Goal: Task Accomplishment & Management: Use online tool/utility

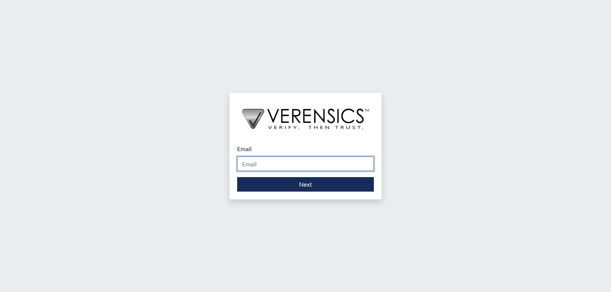
click at [271, 165] on input "Email" at bounding box center [305, 164] width 137 height 15
type input "[EMAIL_ADDRESS][PERSON_NAME][DOMAIN_NAME]"
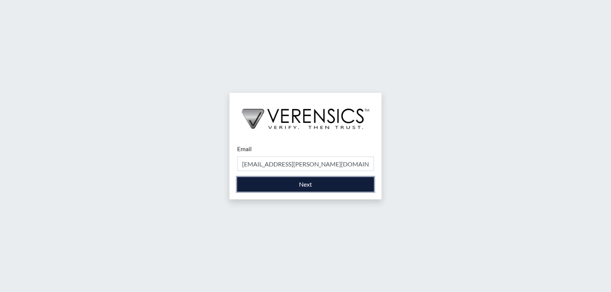
click at [297, 187] on button "Next" at bounding box center [305, 184] width 137 height 15
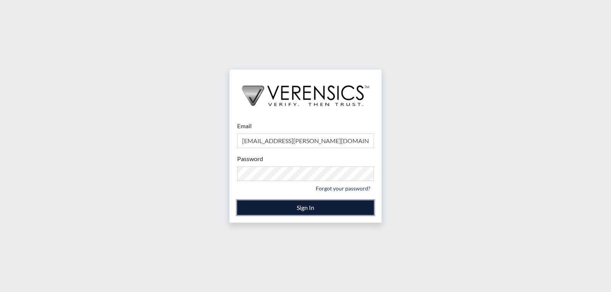
click at [270, 209] on button "Sign In" at bounding box center [305, 208] width 137 height 15
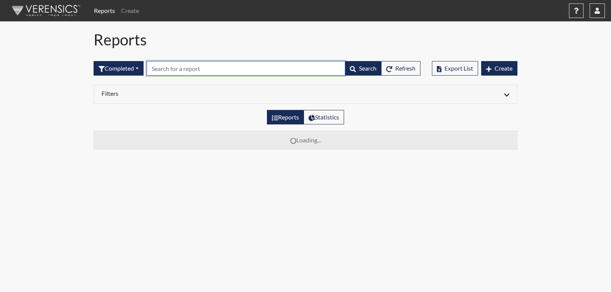
click at [172, 68] on input "text" at bounding box center [246, 68] width 199 height 15
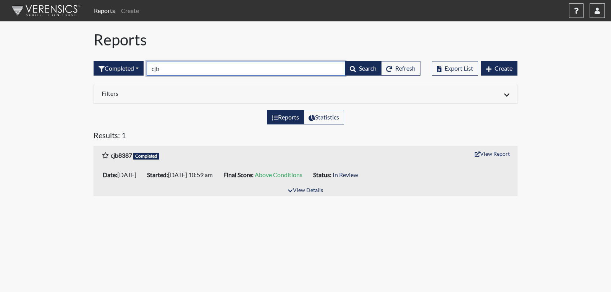
type input "cjb"
click at [303, 178] on span "Above Conditions" at bounding box center [279, 174] width 48 height 7
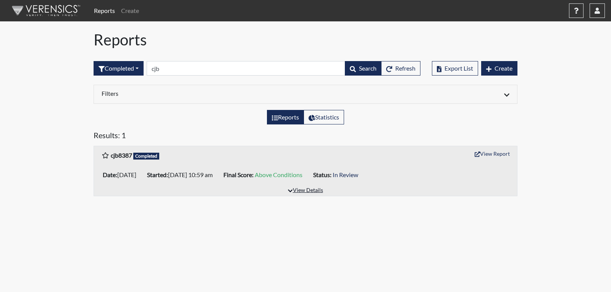
click at [305, 189] on button "View Details" at bounding box center [306, 191] width 42 height 10
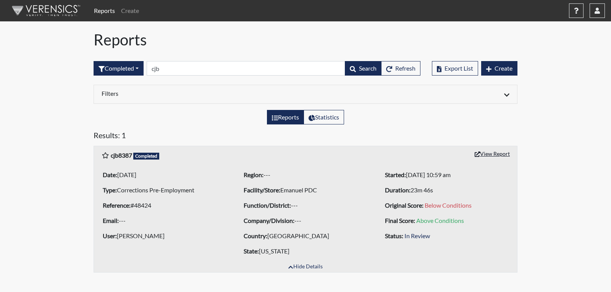
click at [493, 157] on button "View Report" at bounding box center [492, 154] width 42 height 12
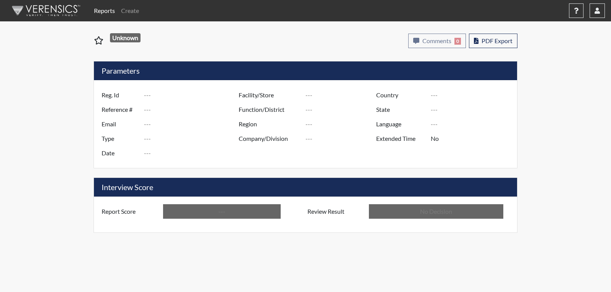
type input "cjb8387"
type input "48424"
type input "---"
type input "Corrections Pre-Employment"
type input "[DATE]"
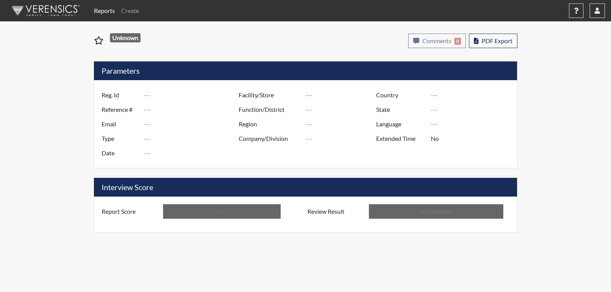
type input "Emanuel PDC"
type input "[GEOGRAPHIC_DATA]"
type input "[US_STATE]"
type input "English"
type input "Above Conditions"
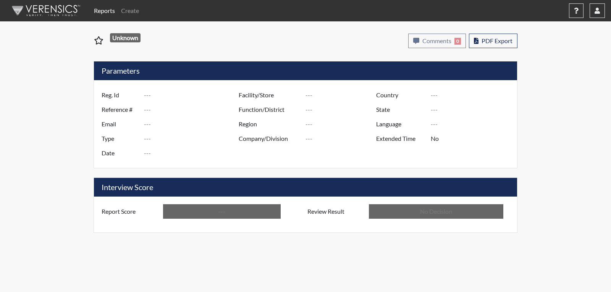
type input "In Review"
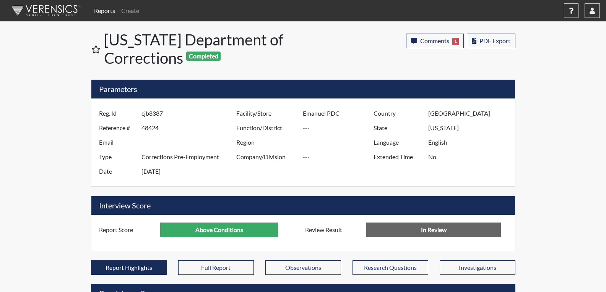
scroll to position [127, 318]
click at [490, 47] on button "PDF Export" at bounding box center [491, 41] width 49 height 15
